Goal: Task Accomplishment & Management: Manage account settings

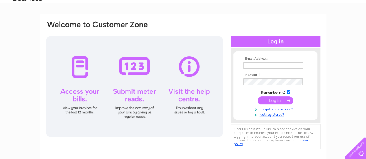
type input "[EMAIL_ADDRESS][DOMAIN_NAME]"
click at [278, 99] on input "submit" at bounding box center [276, 101] width 36 height 8
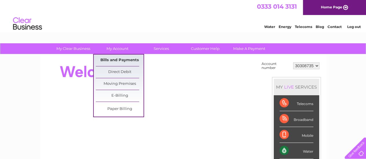
click at [121, 58] on link "Bills and Payments" at bounding box center [120, 61] width 48 height 12
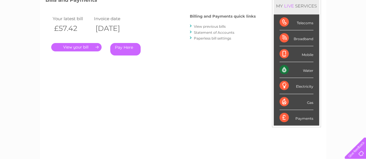
scroll to position [58, 0]
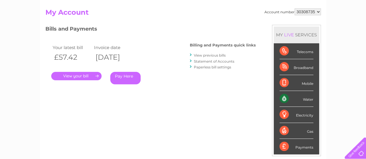
click at [79, 78] on link "." at bounding box center [76, 76] width 50 height 8
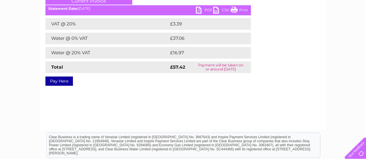
click at [207, 11] on link "PDF" at bounding box center [204, 11] width 17 height 8
